Goal: Check status: Check status

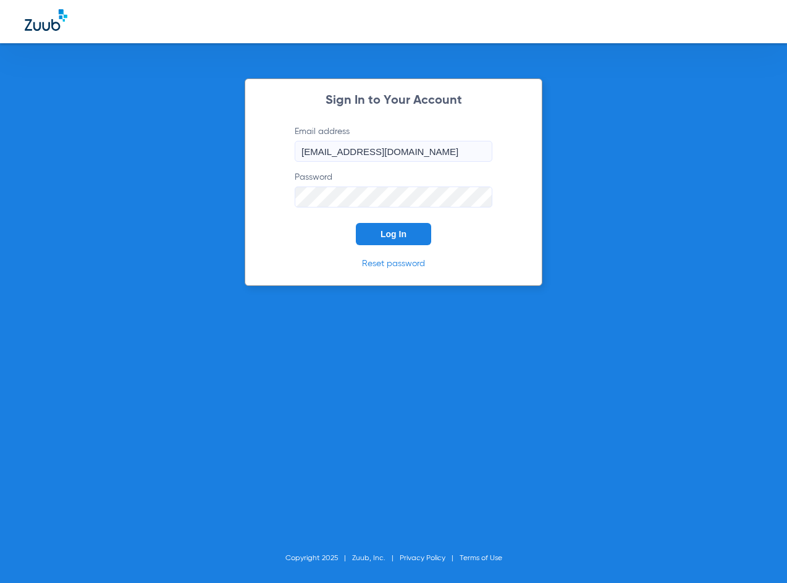
click at [402, 227] on button "Log In" at bounding box center [393, 234] width 75 height 22
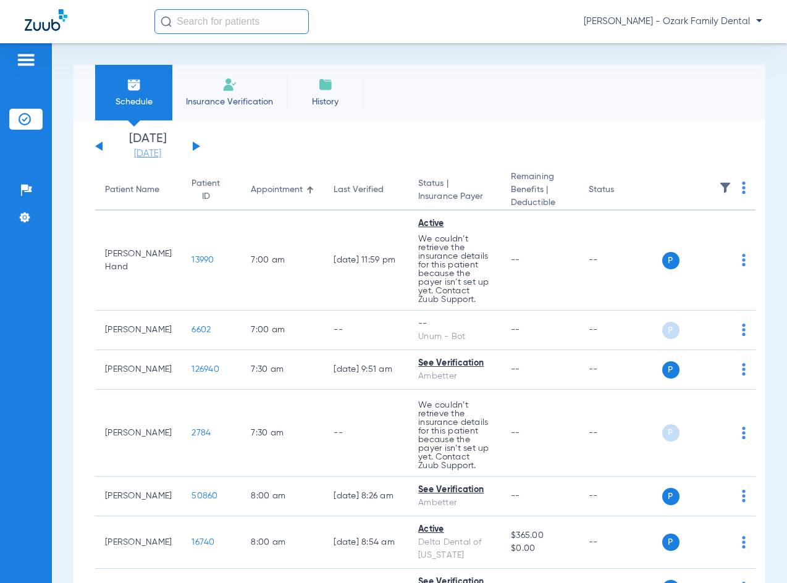
click at [149, 153] on link "[DATE]" at bounding box center [148, 154] width 74 height 12
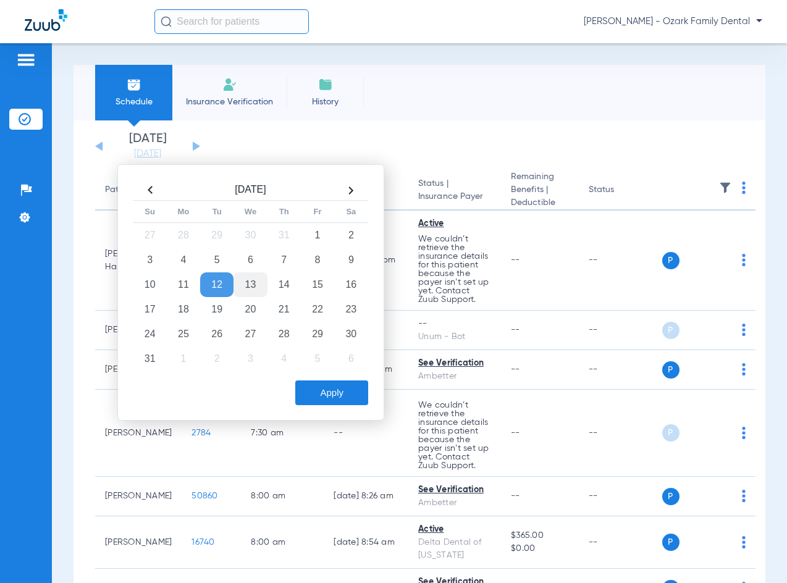
click at [251, 287] on td "13" at bounding box center [249, 284] width 33 height 25
click at [342, 408] on div "[DATE] Su Mo Tu We Th Fr Sa 27 28 29 30 31 1 2 3 4 5 6 7 8 9 10 11 12 13 14 15 …" at bounding box center [250, 292] width 267 height 256
click at [347, 398] on button "Apply" at bounding box center [331, 392] width 73 height 25
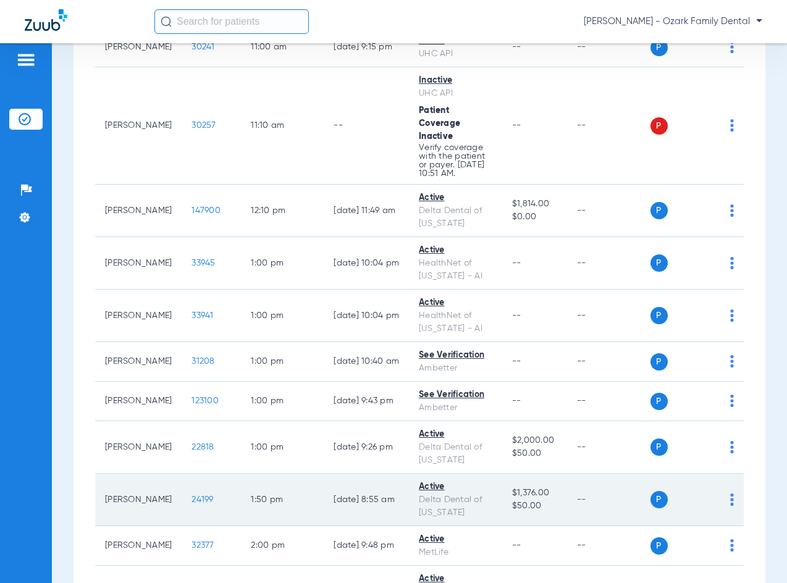
scroll to position [1544, 0]
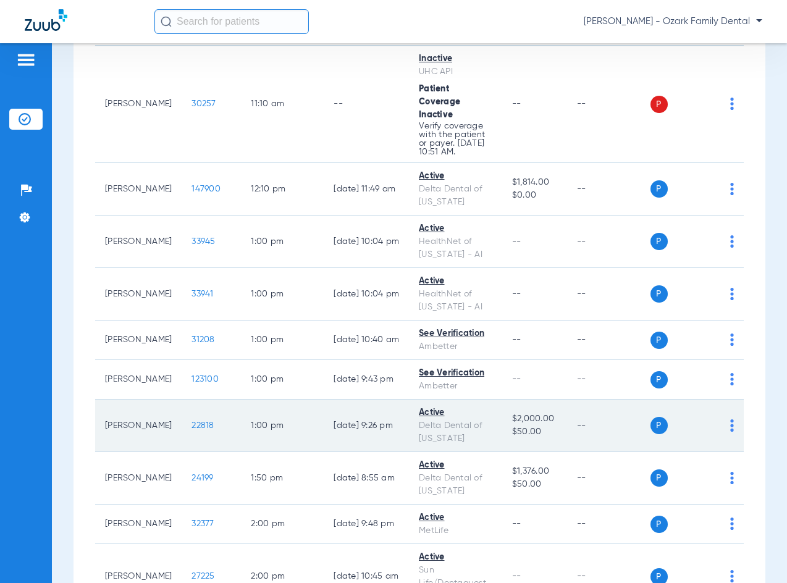
click at [213, 429] on td "22818" at bounding box center [211, 426] width 59 height 53
click at [211, 421] on span "22818" at bounding box center [202, 425] width 22 height 9
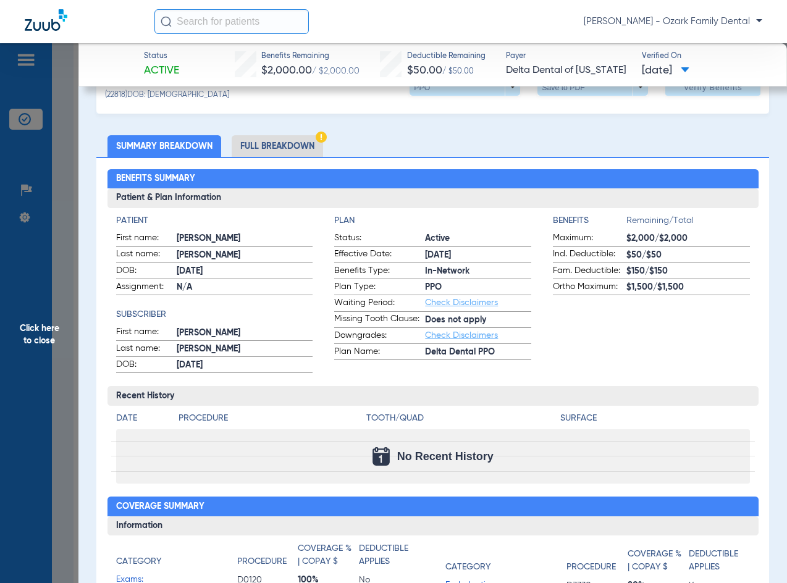
scroll to position [62, 0]
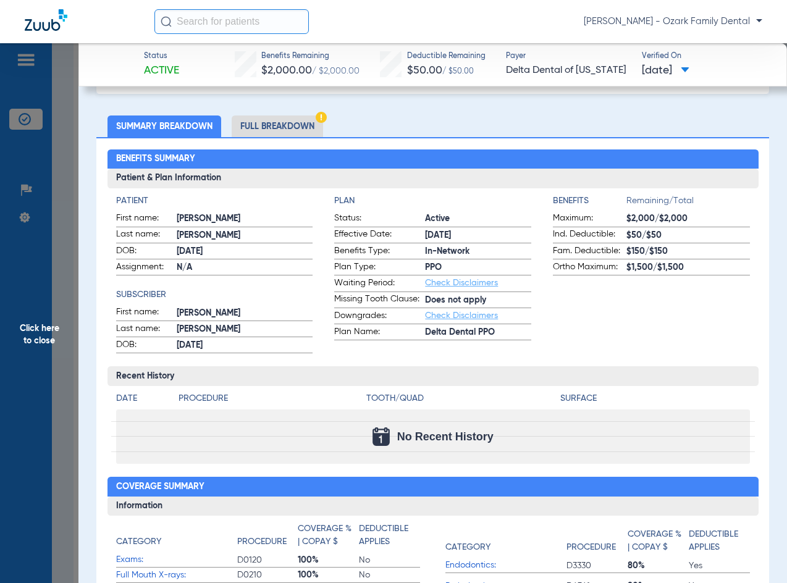
click at [519, 122] on ul "Summary Breakdown Full Breakdown" at bounding box center [432, 127] width 673 height 22
click at [52, 337] on span "Click here to close" at bounding box center [39, 334] width 78 height 583
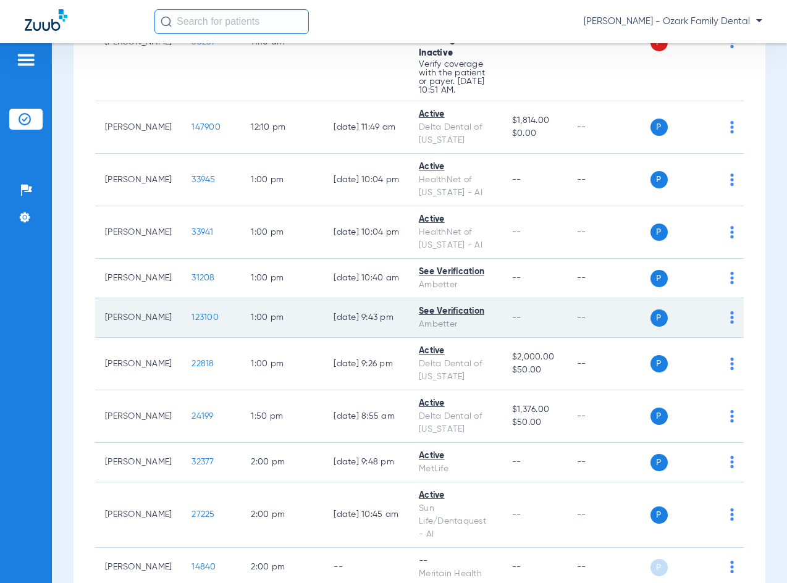
scroll to position [1544, 0]
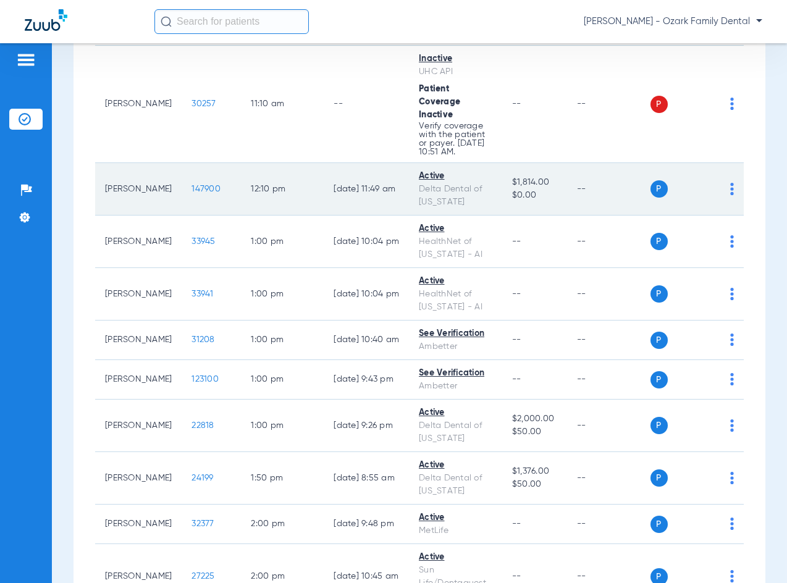
click at [744, 183] on td "P S" at bounding box center [697, 189] width 94 height 53
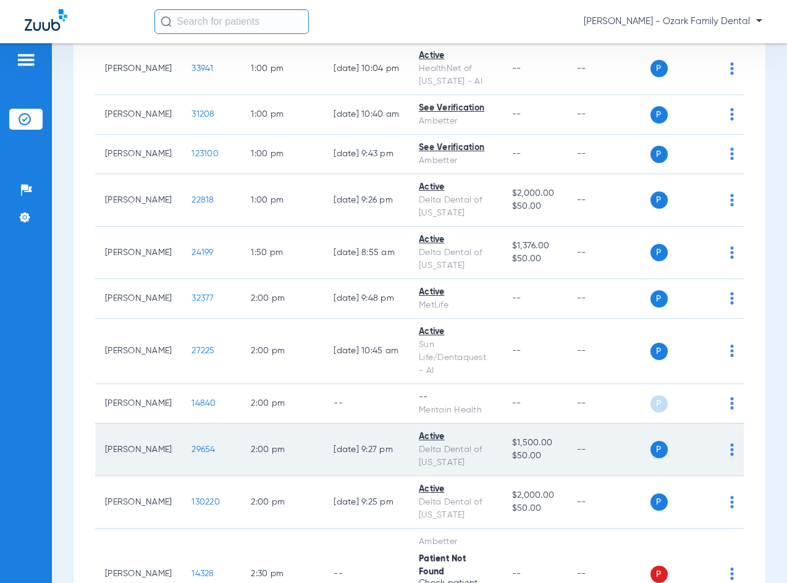
scroll to position [1791, 0]
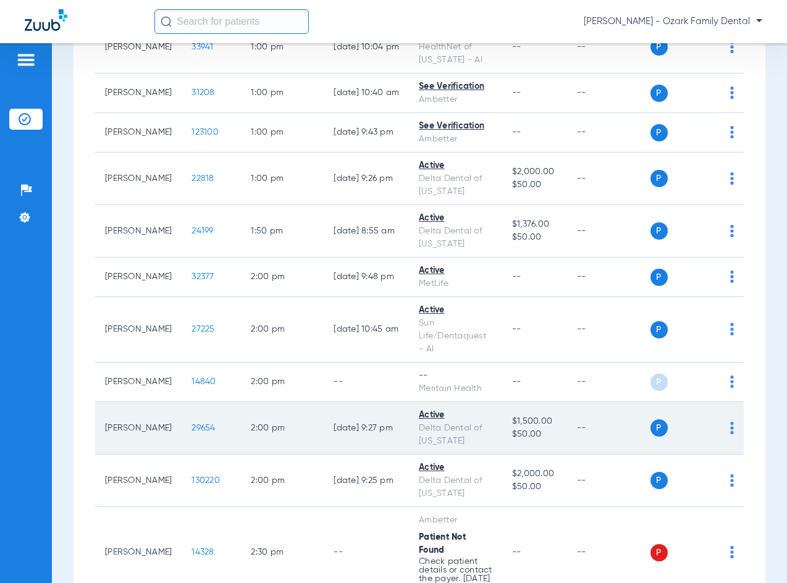
click at [215, 424] on span "29654" at bounding box center [202, 428] width 23 height 9
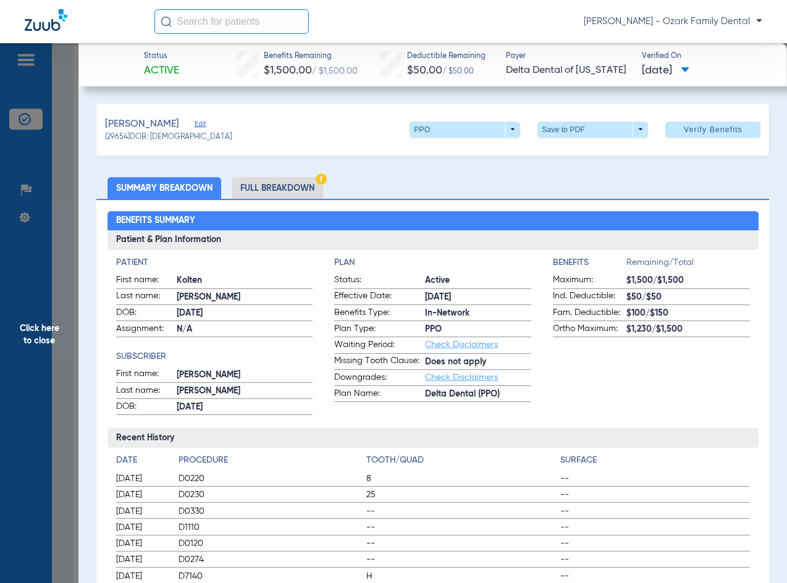
click at [665, 392] on app-benefits-information "Benefits Remaining/Total Maximum: $1,500/$1,500 Ind. Deductible: $50/$50 Fam. D…" at bounding box center [651, 335] width 197 height 159
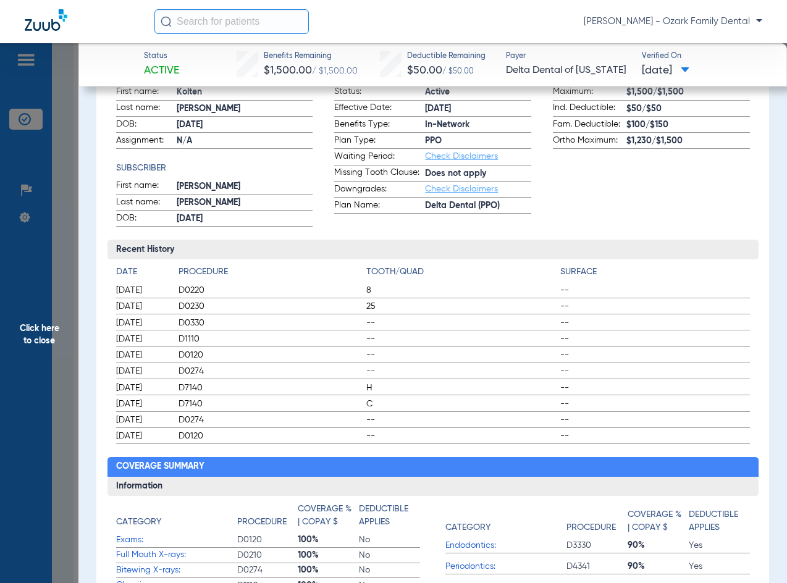
scroll to position [185, 0]
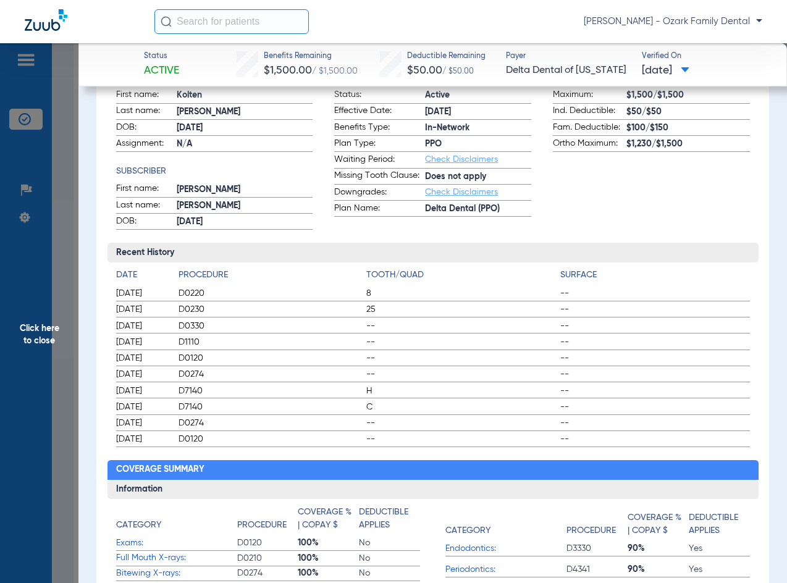
click at [587, 187] on app-benefits-information "Benefits Remaining/Total Maximum: $1,500/$1,500 Ind. Deductible: $50/$50 Fam. D…" at bounding box center [651, 150] width 197 height 159
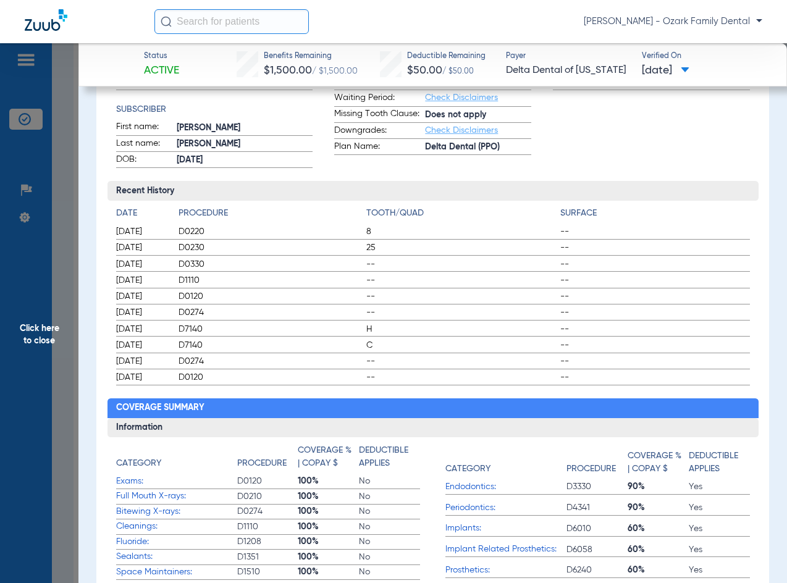
scroll to position [309, 0]
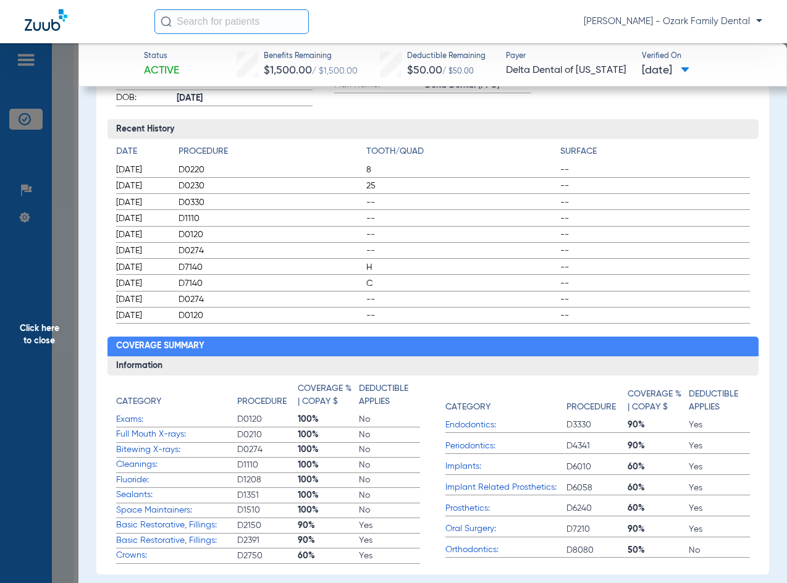
click at [750, 144] on div "Benefits Summary Patient & Plan Information Patient First name: Kolten Last nam…" at bounding box center [432, 232] width 673 height 684
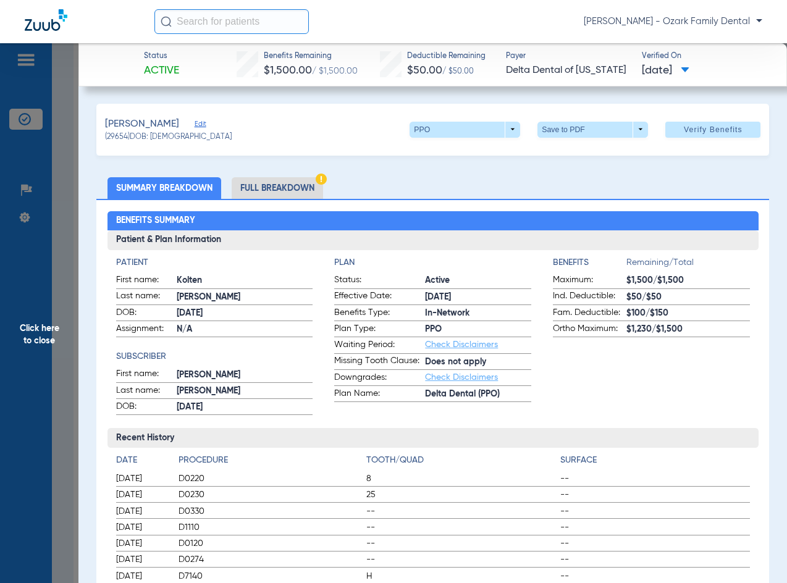
click at [70, 206] on span "Click here to close" at bounding box center [39, 334] width 78 height 583
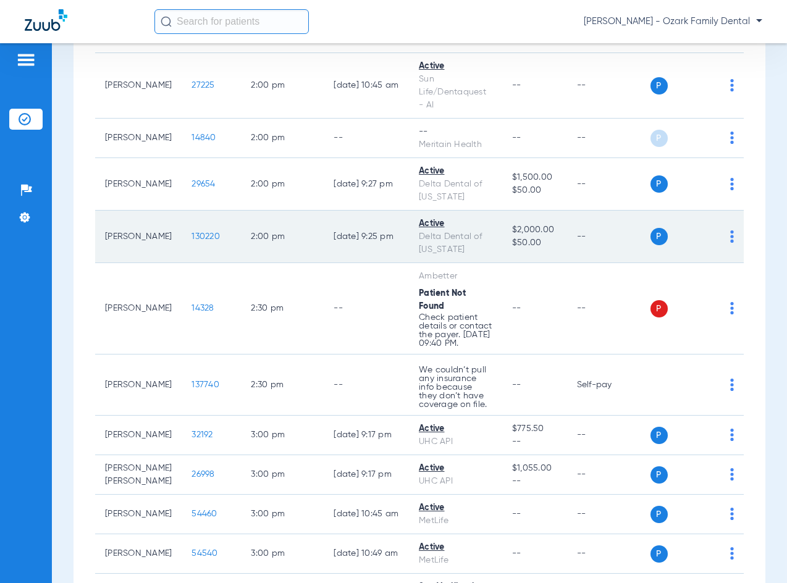
scroll to position [2038, 0]
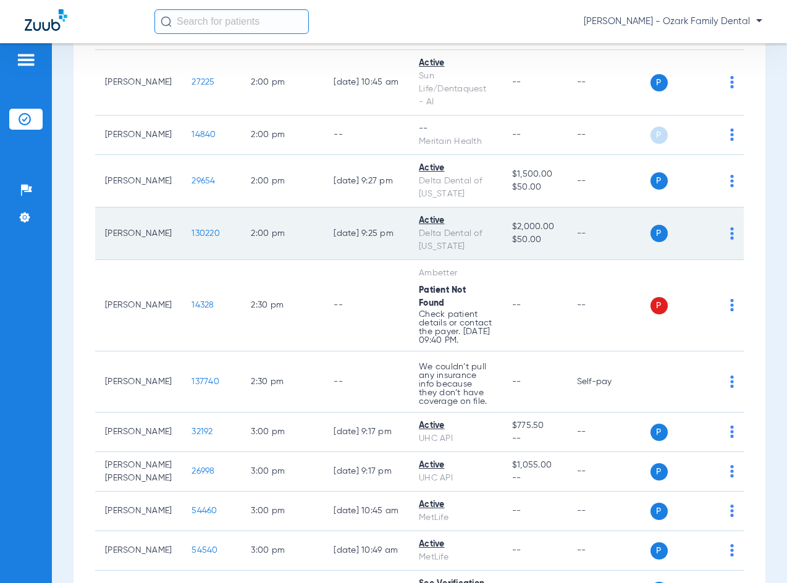
click at [214, 229] on span "130220" at bounding box center [205, 233] width 28 height 9
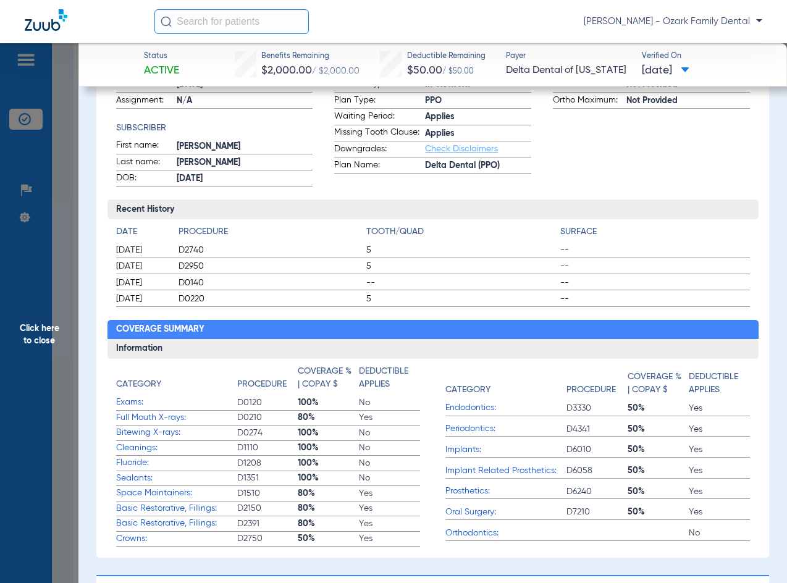
scroll to position [309, 0]
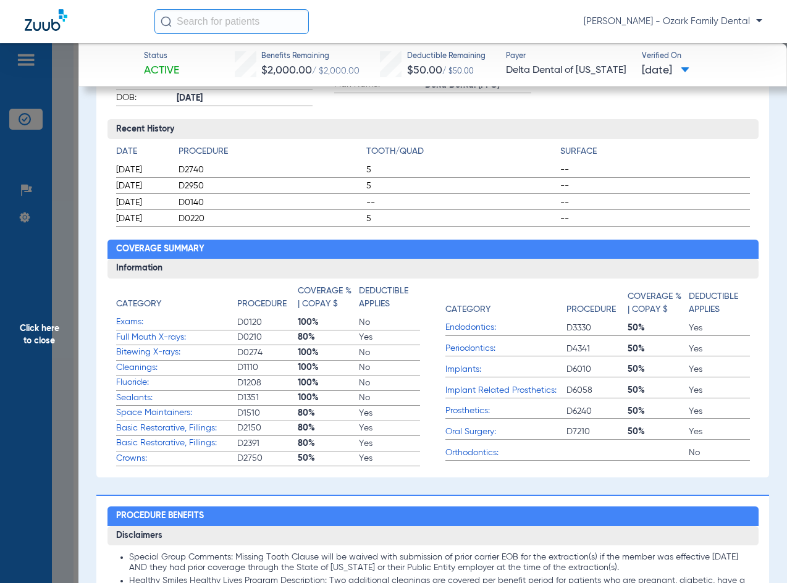
click at [35, 353] on span "Click here to close" at bounding box center [39, 334] width 78 height 583
